Goal: Book appointment/travel/reservation

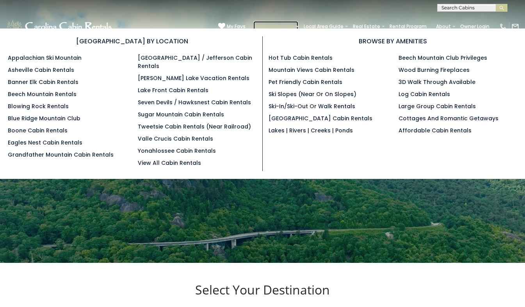
click at [254, 21] on link "Browse Rentals" at bounding box center [276, 26] width 45 height 11
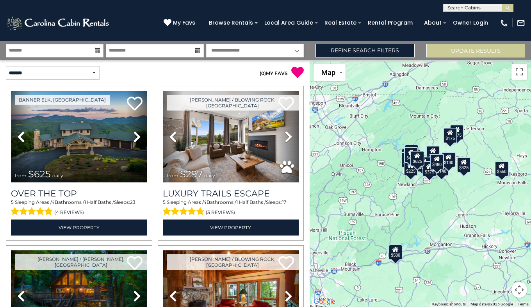
scroll to position [0, 0]
click at [473, 6] on input "text" at bounding box center [478, 9] width 68 height 8
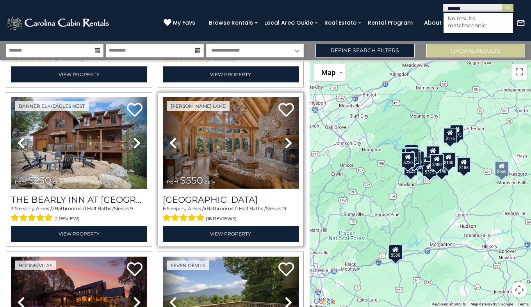
scroll to position [952, 0]
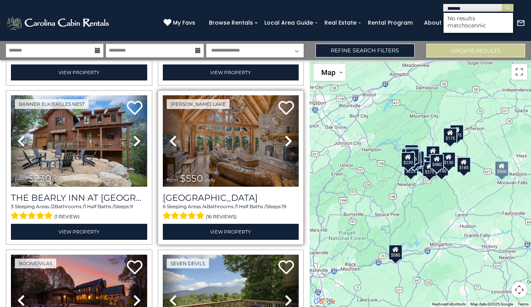
type input "*******"
click at [285, 135] on icon at bounding box center [289, 141] width 8 height 12
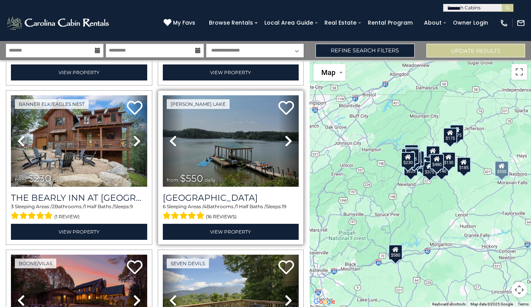
click at [285, 135] on icon at bounding box center [289, 141] width 8 height 12
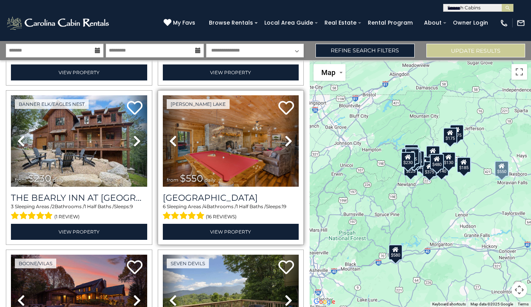
click at [285, 135] on icon at bounding box center [289, 141] width 8 height 12
